Goal: Task Accomplishment & Management: Use online tool/utility

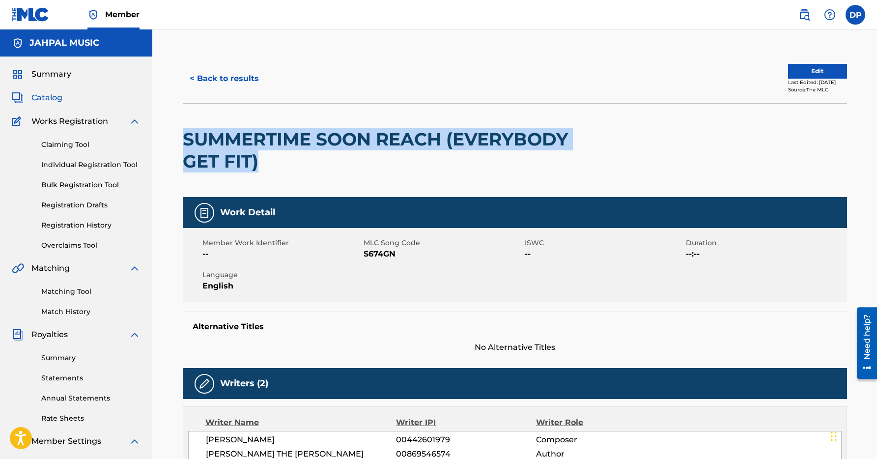
drag, startPoint x: 262, startPoint y: 158, endPoint x: 181, endPoint y: 144, distance: 82.2
click at [181, 144] on div "< Back to results Edit Last Edited: June 23, 2025 Source: The MLC SUMMERTIME SO…" at bounding box center [515, 384] width 688 height 660
copy h2 "SUMMERTIME SOON REACH (EVERYBODY GET FIT)"
click at [71, 288] on link "Matching Tool" at bounding box center [90, 291] width 99 height 10
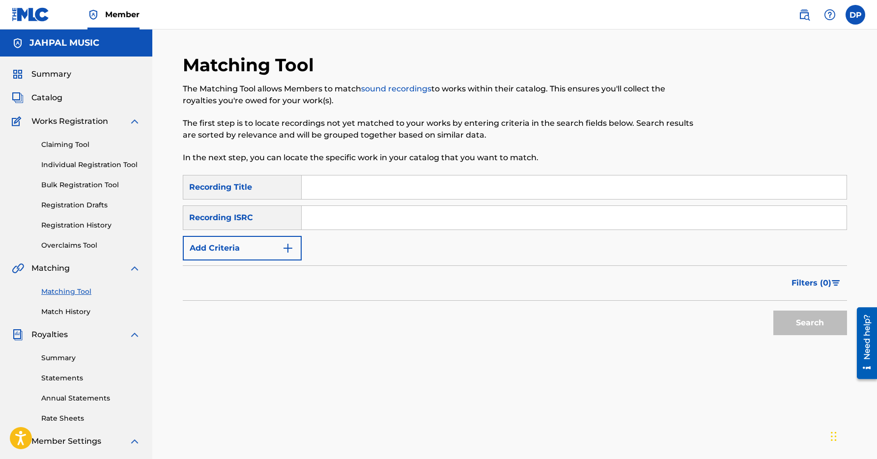
click at [344, 187] on input "Search Form" at bounding box center [574, 187] width 545 height 24
paste input "SUMMERTIME SOON REACH (EVERYBODY GET FIT)"
type input "SUMMERTIME SOON REACH (EVERYBODY GET FIT)"
click at [261, 222] on div "Recording ISRC" at bounding box center [242, 217] width 119 height 25
click at [268, 214] on div "Recording ISRC" at bounding box center [242, 217] width 119 height 25
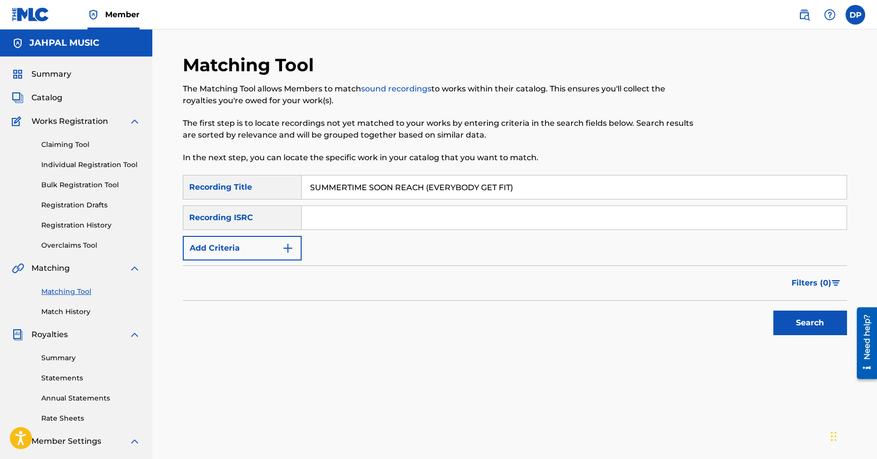
click at [290, 251] on img "Search Form" at bounding box center [288, 248] width 12 height 12
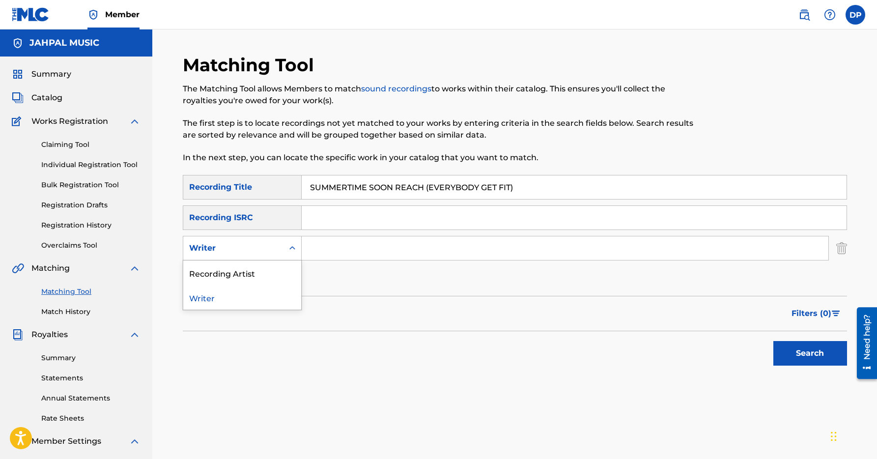
click at [294, 245] on icon "Search Form" at bounding box center [292, 248] width 10 height 10
click at [278, 274] on div "Recording Artist" at bounding box center [242, 272] width 118 height 25
click at [330, 252] on input "Search Form" at bounding box center [565, 248] width 527 height 24
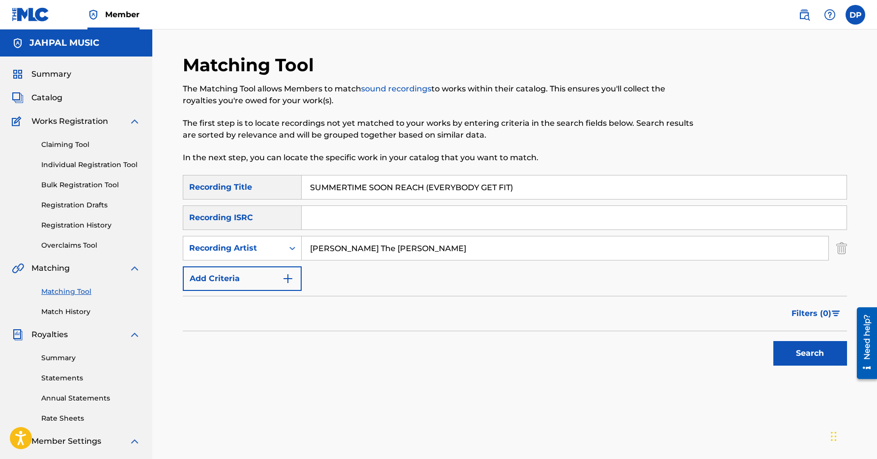
type input "Clint The Carpenter"
click at [781, 350] on button "Search" at bounding box center [810, 353] width 74 height 25
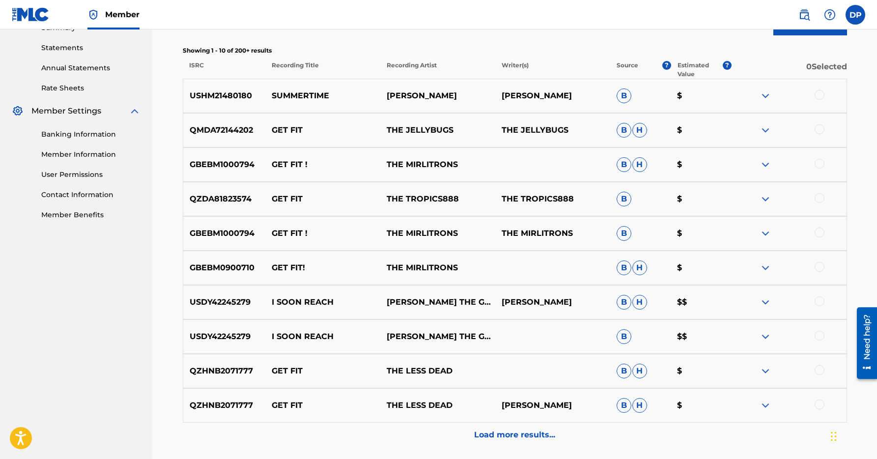
scroll to position [415, 0]
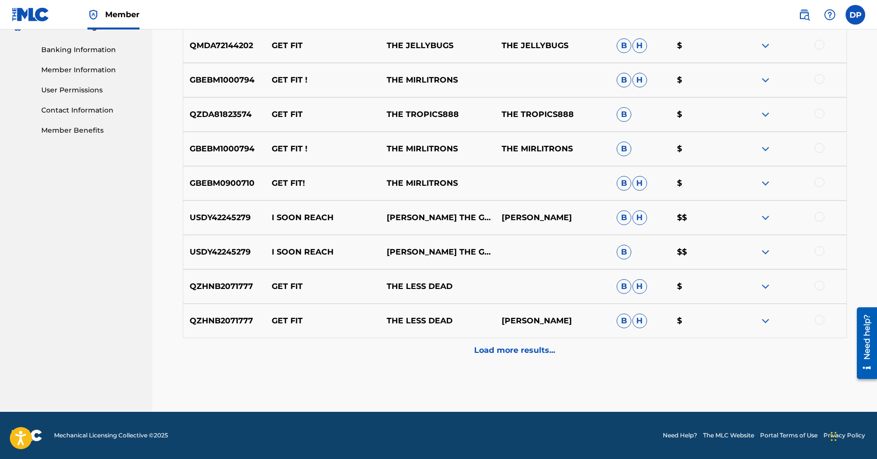
click at [535, 350] on p "Load more results..." at bounding box center [514, 350] width 81 height 12
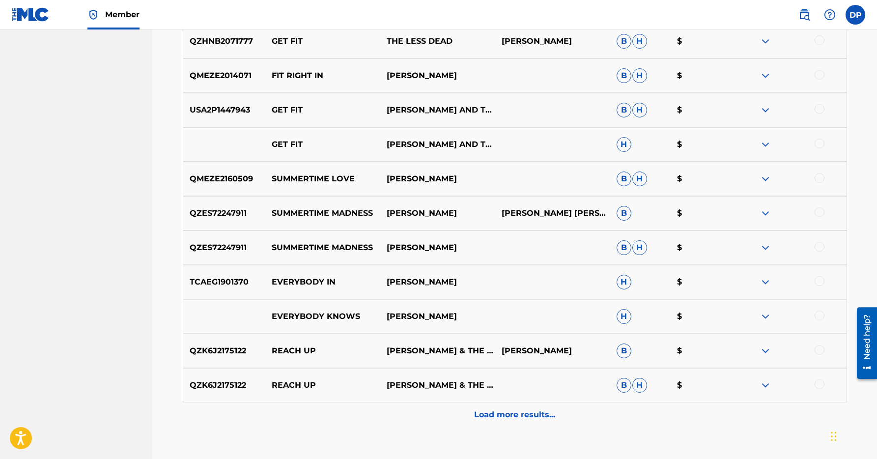
scroll to position [697, 0]
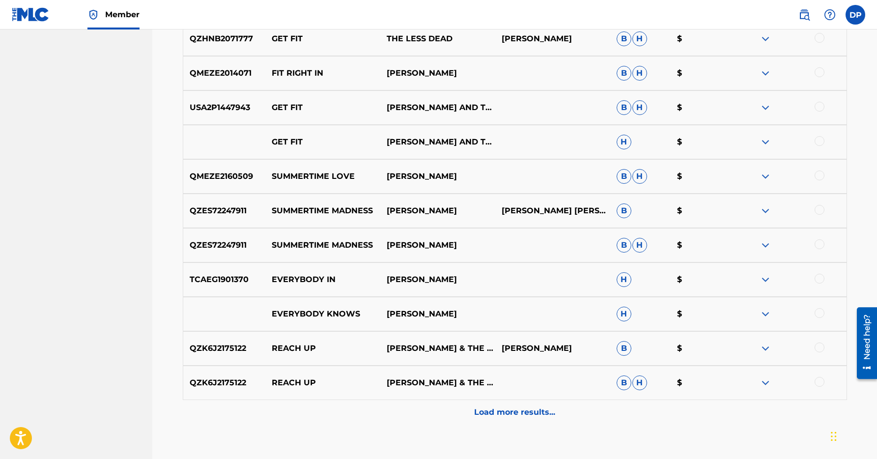
click at [534, 415] on p "Load more results..." at bounding box center [514, 412] width 81 height 12
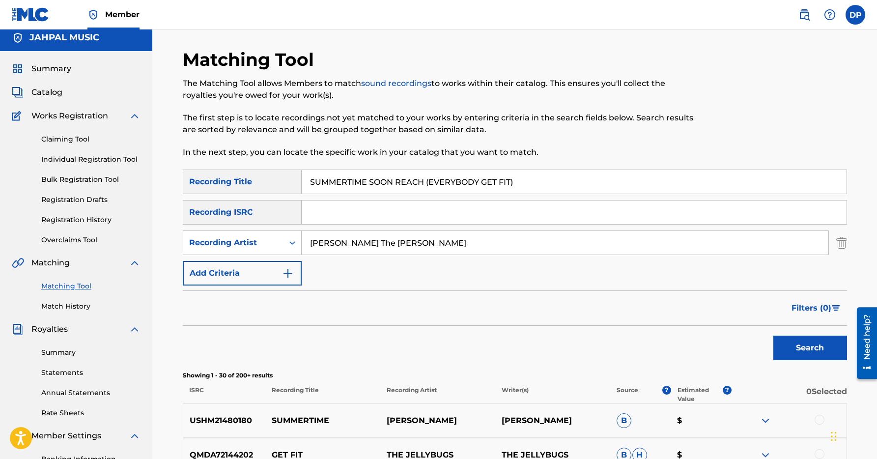
scroll to position [6, 0]
click at [291, 243] on icon "Search Form" at bounding box center [292, 242] width 10 height 10
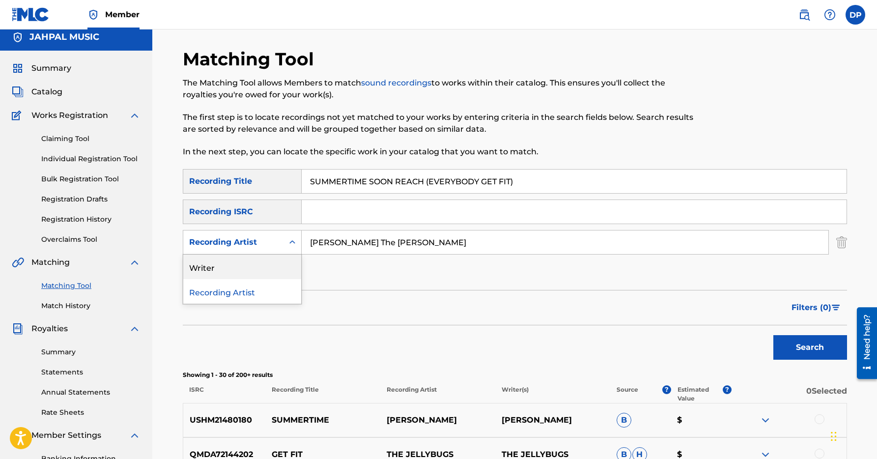
click at [272, 272] on div "Writer" at bounding box center [242, 266] width 118 height 25
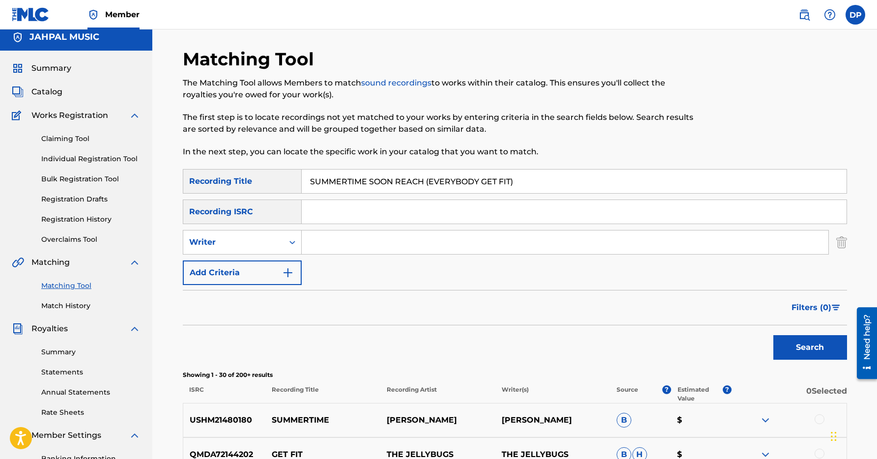
click at [322, 240] on input "Search Form" at bounding box center [565, 242] width 527 height 24
drag, startPoint x: 390, startPoint y: 248, endPoint x: 302, endPoint y: 236, distance: 89.2
click at [302, 236] on input "Clinton Celestain" at bounding box center [565, 242] width 527 height 24
type input "Diallo Palmer"
click at [800, 356] on button "Search" at bounding box center [810, 347] width 74 height 25
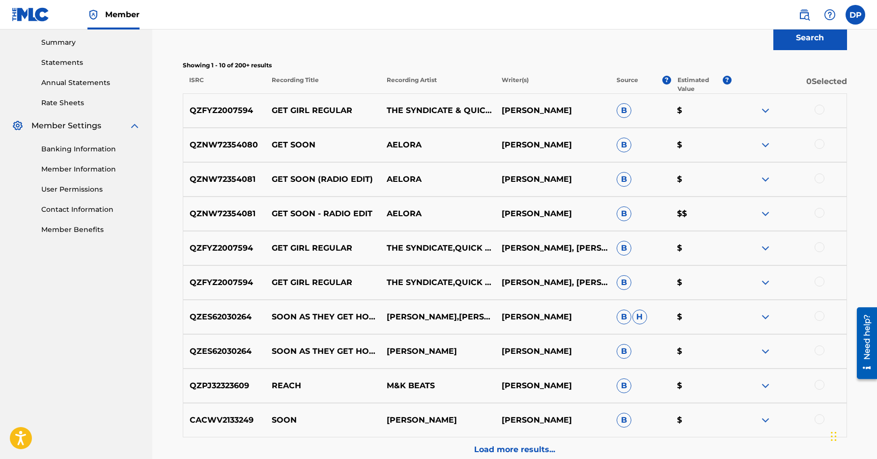
scroll to position [310, 0]
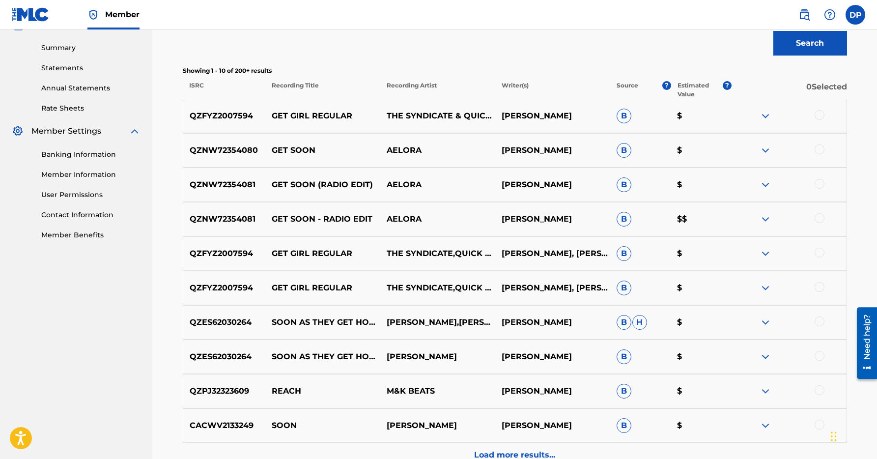
click at [822, 113] on div at bounding box center [819, 115] width 10 height 10
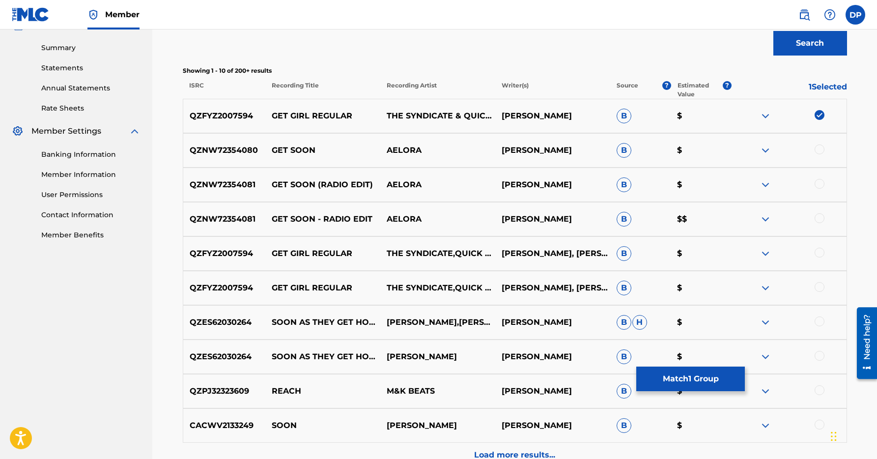
click at [825, 254] on div at bounding box center [788, 254] width 115 height 12
click at [819, 257] on div at bounding box center [788, 254] width 115 height 12
click at [819, 252] on div at bounding box center [819, 253] width 10 height 10
click at [816, 290] on div at bounding box center [819, 287] width 10 height 10
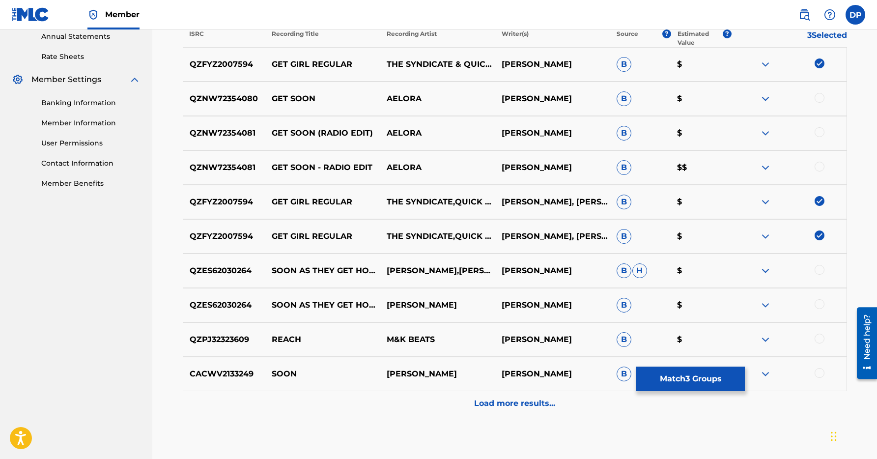
scroll to position [415, 0]
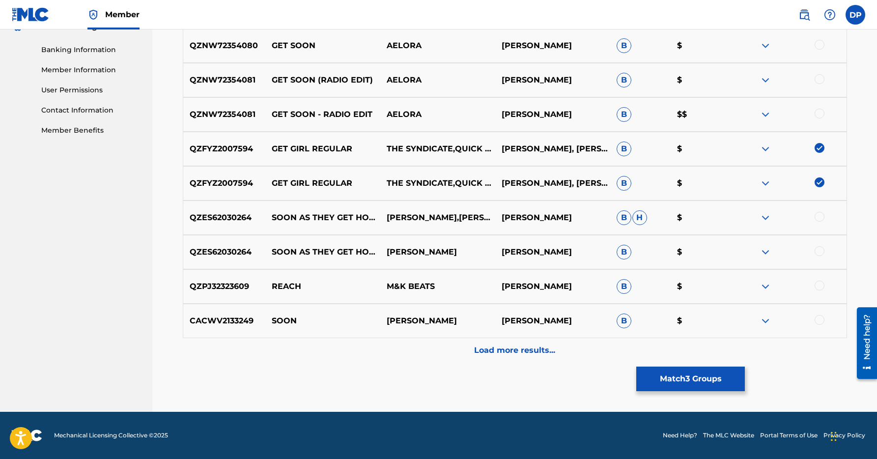
click at [664, 384] on button "Match 3 Groups" at bounding box center [690, 378] width 109 height 25
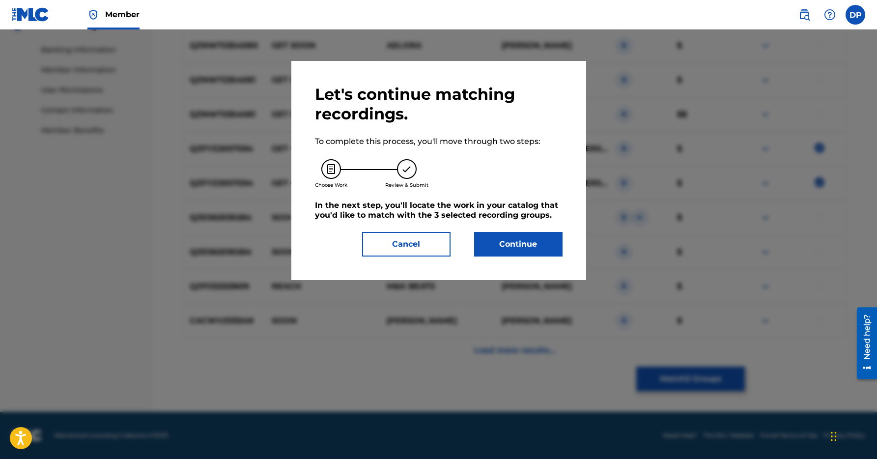
click at [517, 249] on button "Continue" at bounding box center [518, 244] width 88 height 25
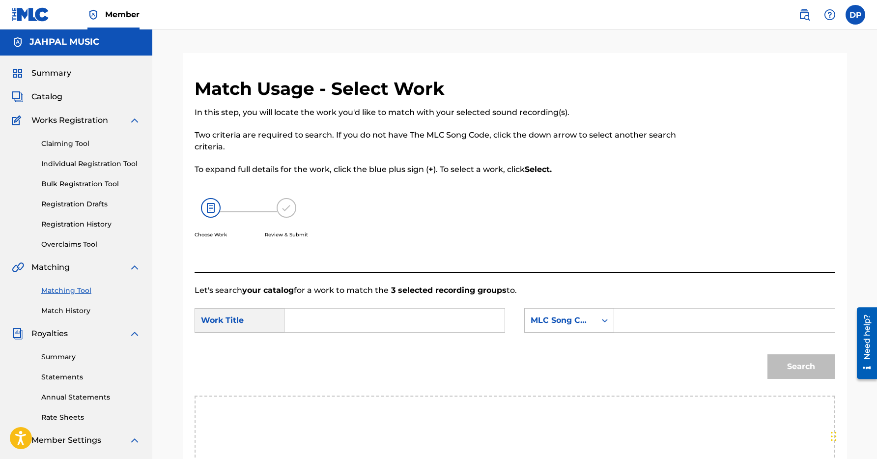
scroll to position [0, 0]
click at [359, 321] on input "Search Form" at bounding box center [394, 321] width 203 height 24
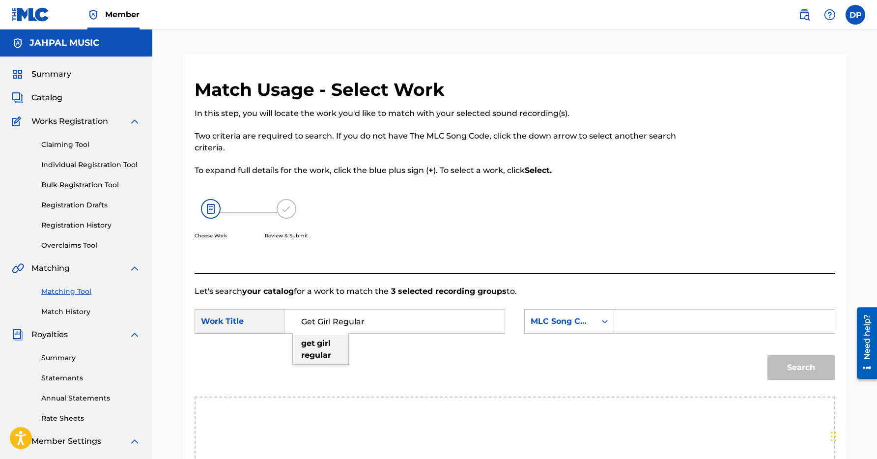
click at [332, 358] on div "get girl regular" at bounding box center [321, 349] width 56 height 29
type input "get girl regular"
click at [791, 368] on div "Search" at bounding box center [798, 364] width 73 height 39
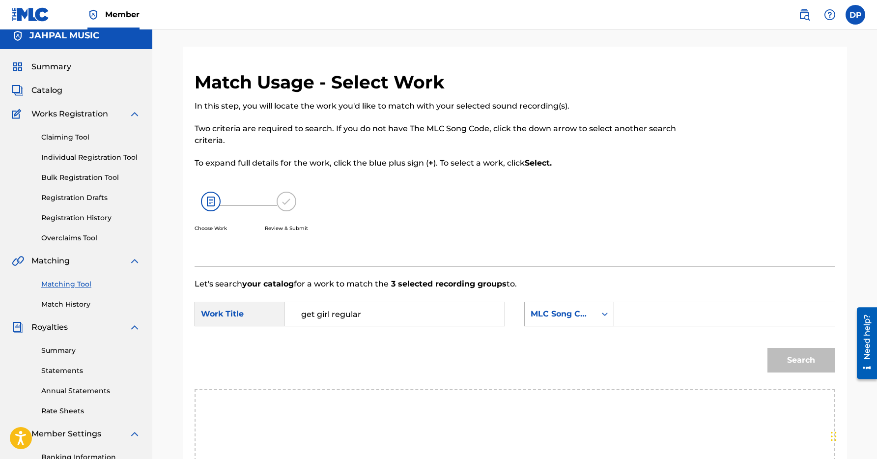
click at [607, 324] on div "MLC Song Code" at bounding box center [569, 314] width 90 height 25
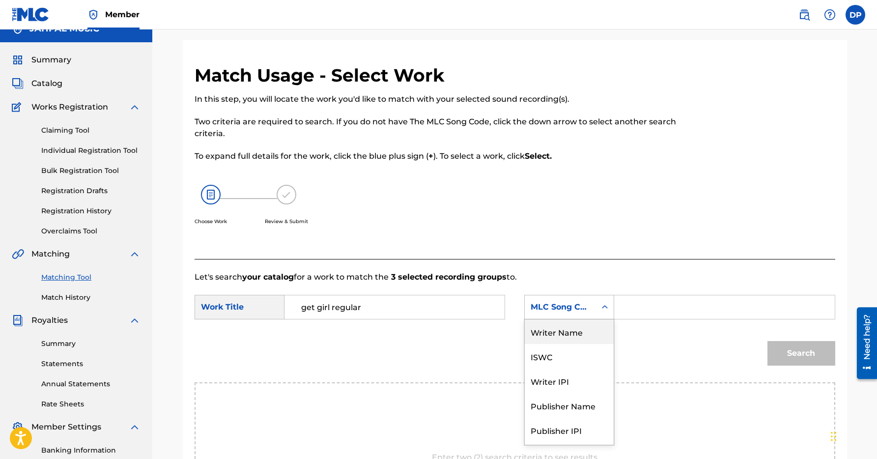
click at [586, 335] on div "Writer Name" at bounding box center [569, 331] width 89 height 25
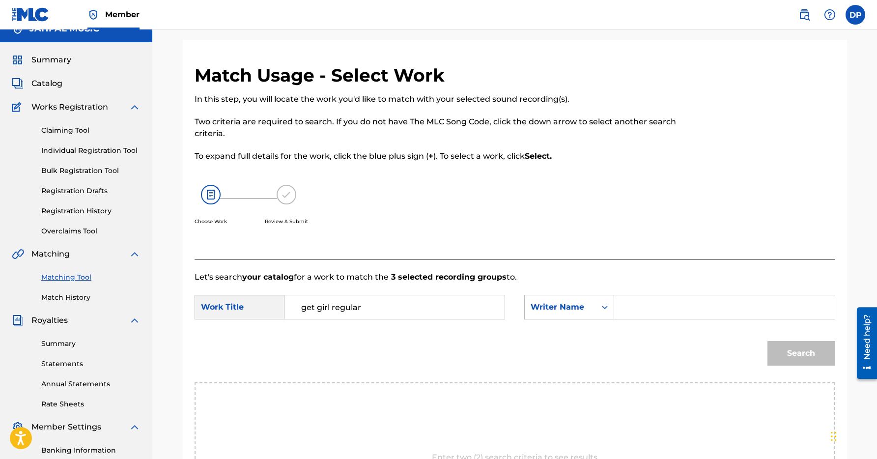
click at [664, 308] on input "Search Form" at bounding box center [723, 307] width 203 height 24
type input "Diallo Palmer"
click at [795, 358] on button "Search" at bounding box center [801, 353] width 68 height 25
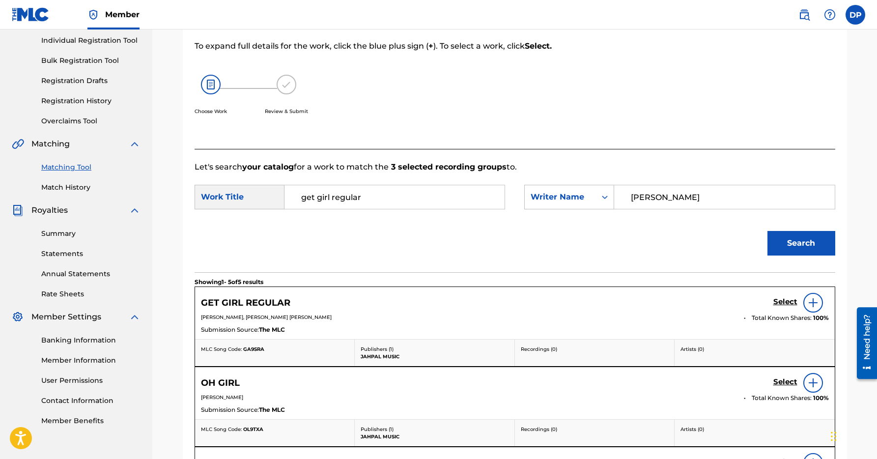
scroll to position [198, 0]
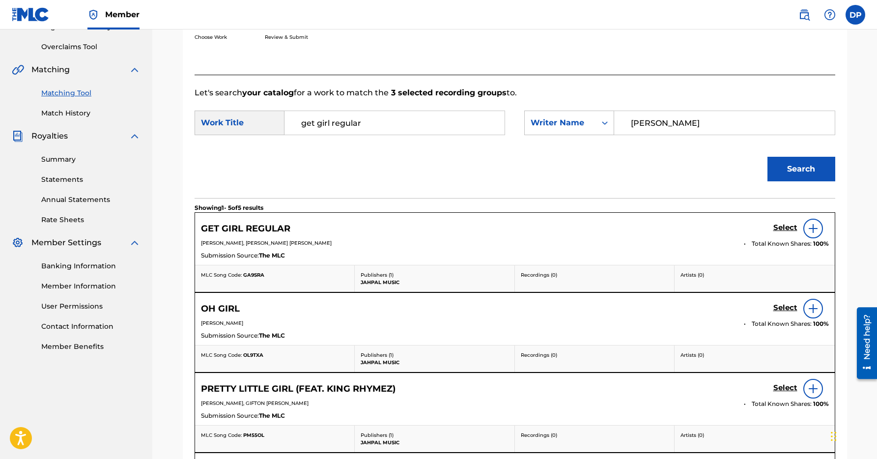
click at [786, 230] on h5 "Select" at bounding box center [785, 227] width 24 height 9
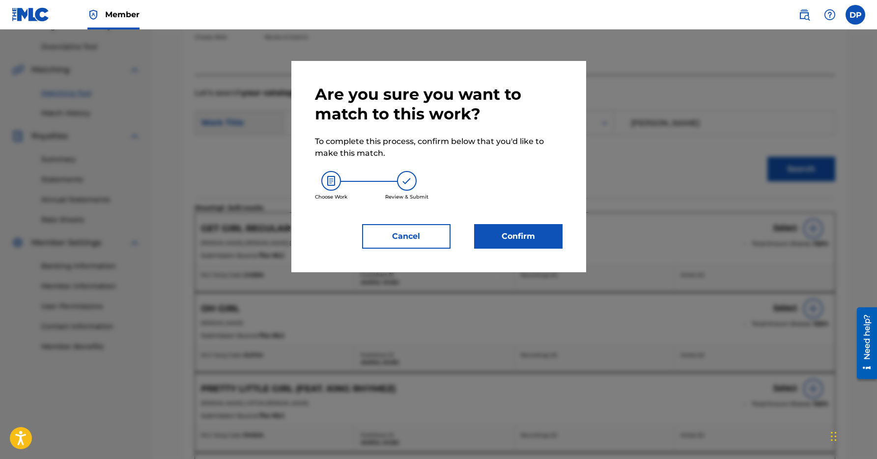
click at [505, 239] on button "Confirm" at bounding box center [518, 236] width 88 height 25
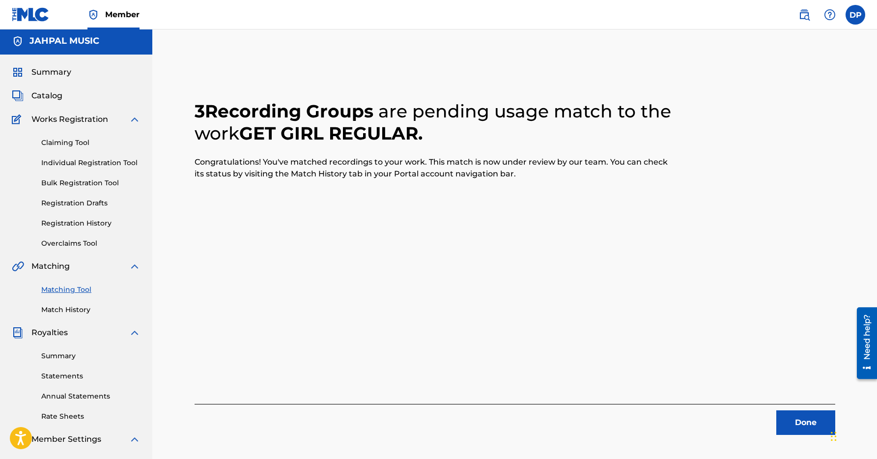
scroll to position [4, 0]
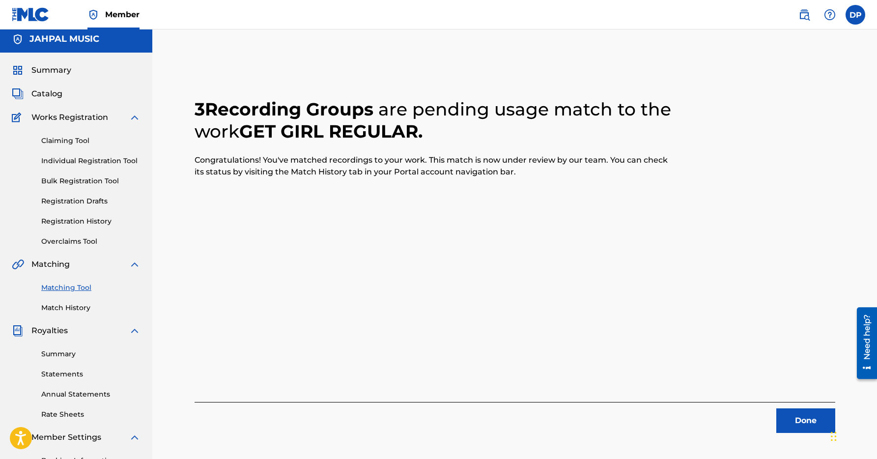
click at [806, 427] on button "Done" at bounding box center [805, 420] width 59 height 25
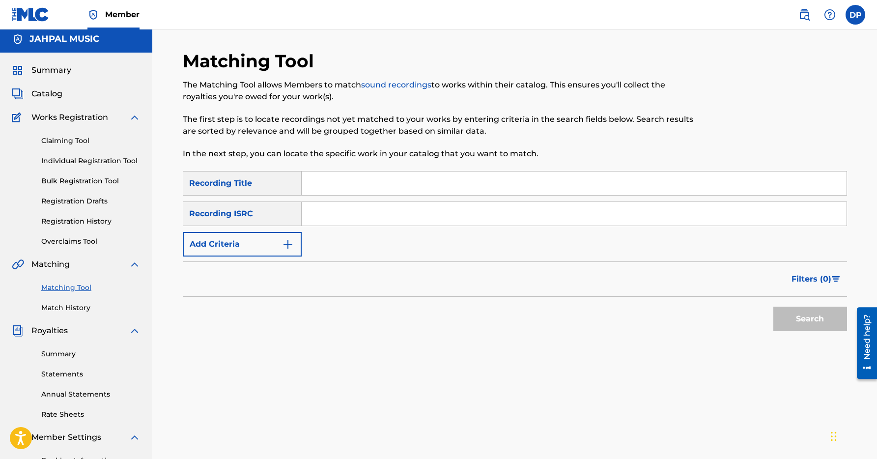
click at [67, 293] on div "Matching Tool Match History" at bounding box center [76, 291] width 129 height 43
click at [66, 286] on link "Matching Tool" at bounding box center [90, 287] width 99 height 10
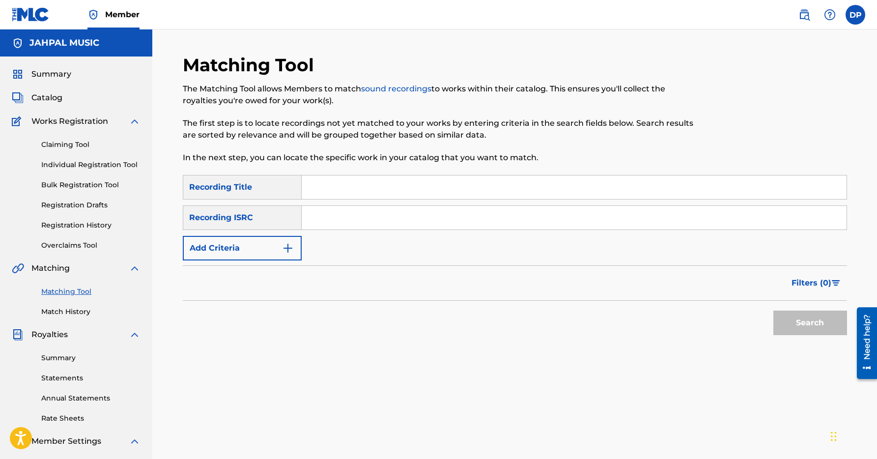
click at [66, 291] on link "Matching Tool" at bounding box center [90, 291] width 99 height 10
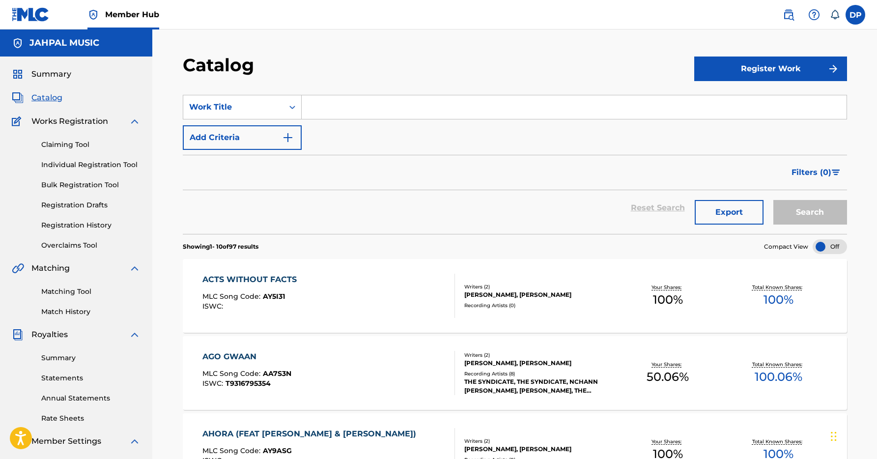
click at [341, 108] on input "Search Form" at bounding box center [574, 107] width 545 height 24
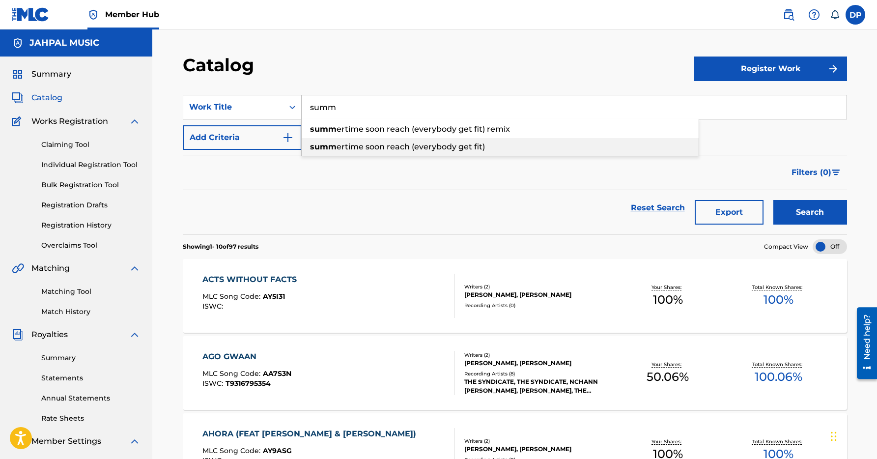
click at [378, 149] on span "ertime soon reach (everybody get fit)" at bounding box center [410, 146] width 148 height 9
type input "summertime soon reach (everybody get fit)"
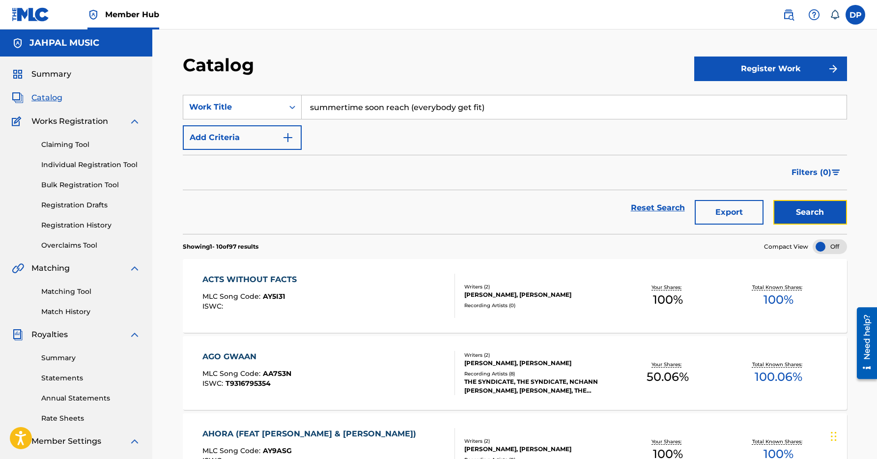
click at [813, 221] on button "Search" at bounding box center [810, 212] width 74 height 25
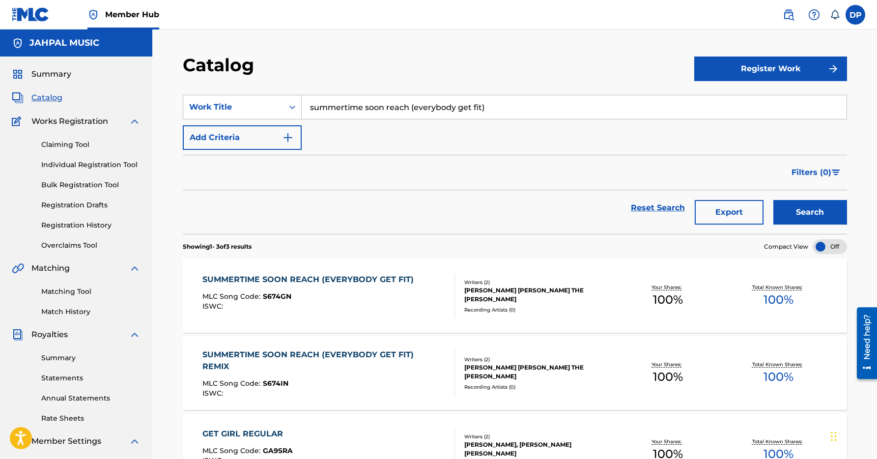
click at [280, 279] on div "SUMMERTIME SOON REACH (EVERYBODY GET FIT)" at bounding box center [310, 280] width 216 height 12
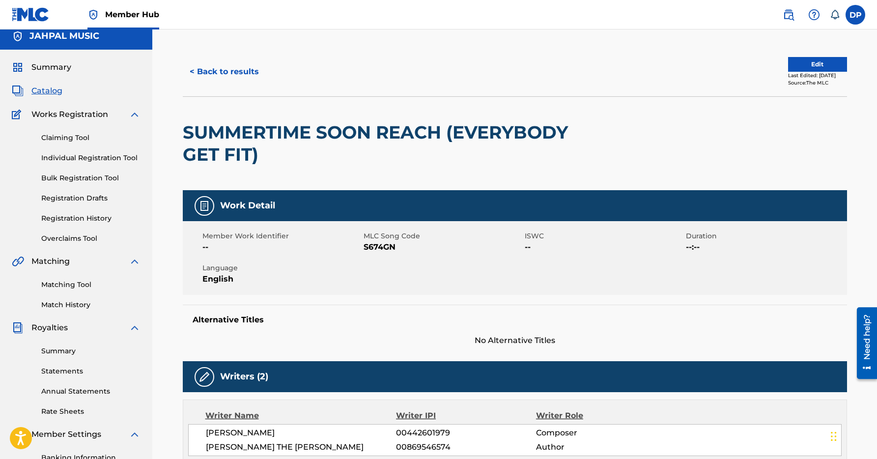
scroll to position [10, 0]
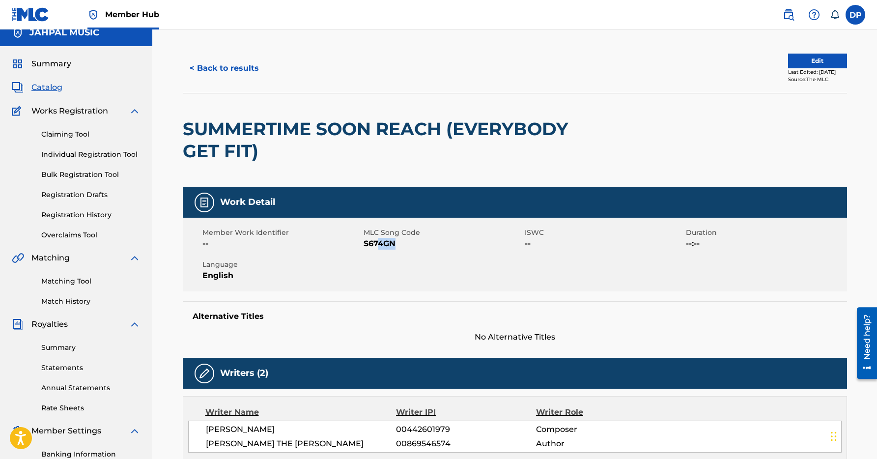
drag, startPoint x: 402, startPoint y: 242, endPoint x: 377, endPoint y: 242, distance: 24.6
click at [377, 242] on span "S674GN" at bounding box center [443, 244] width 159 height 12
drag, startPoint x: 377, startPoint y: 242, endPoint x: 366, endPoint y: 242, distance: 11.3
click at [365, 241] on span "S674GN" at bounding box center [443, 244] width 159 height 12
click at [356, 240] on span "--" at bounding box center [281, 244] width 159 height 12
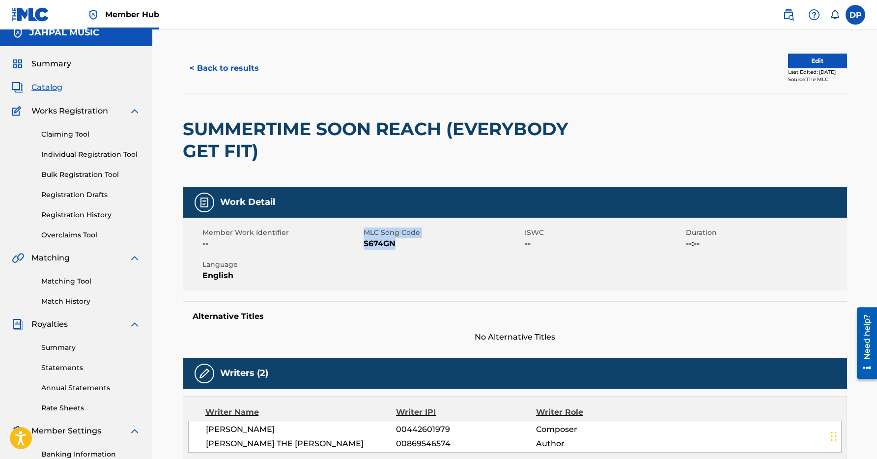
drag, startPoint x: 361, startPoint y: 241, endPoint x: 400, endPoint y: 250, distance: 40.2
click at [400, 250] on div "Member Work Identifier -- MLC Song Code S674GN ISWC -- Duration --:-- Language …" at bounding box center [515, 255] width 664 height 74
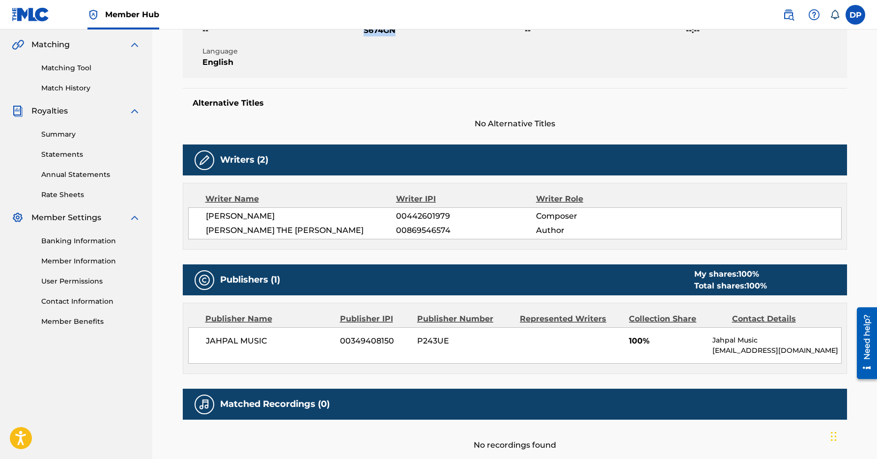
scroll to position [224, 0]
